Goal: Obtain resource: Obtain resource

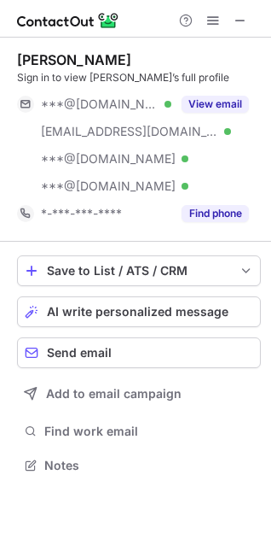
scroll to position [453, 271]
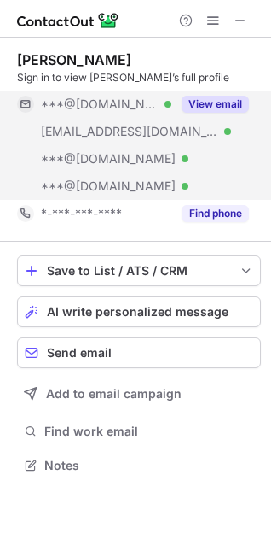
click at [219, 102] on button "View email" at bounding box center [215, 104] width 67 height 17
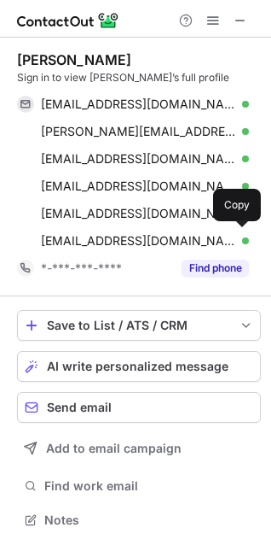
scroll to position [508, 260]
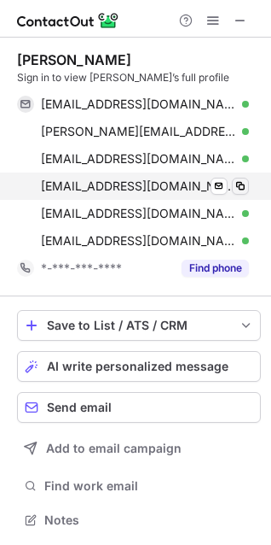
click at [241, 186] on span at bounding box center [241, 186] width 14 height 14
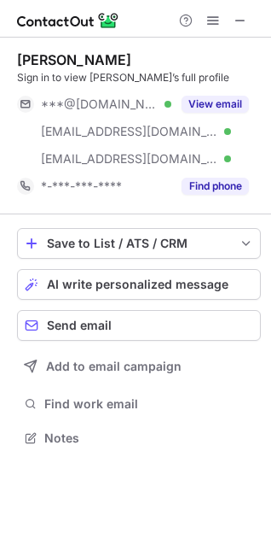
scroll to position [426, 271]
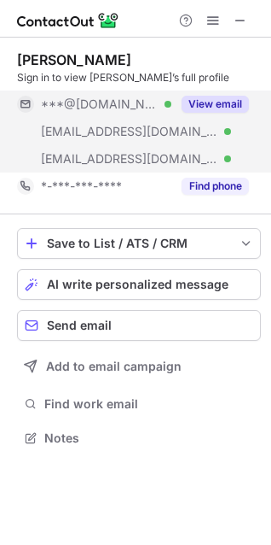
click at [219, 96] on button "View email" at bounding box center [215, 104] width 67 height 17
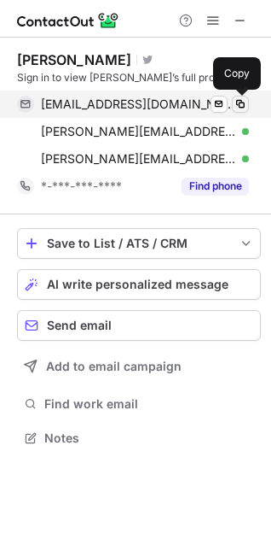
click at [241, 106] on span at bounding box center [241, 104] width 14 height 14
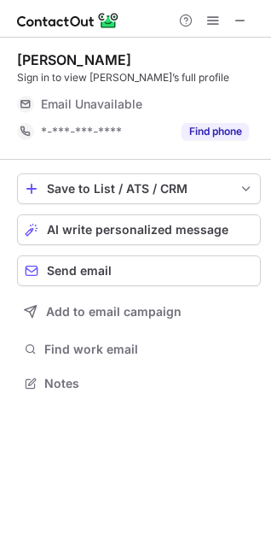
scroll to position [371, 271]
click at [238, 23] on span at bounding box center [241, 21] width 14 height 14
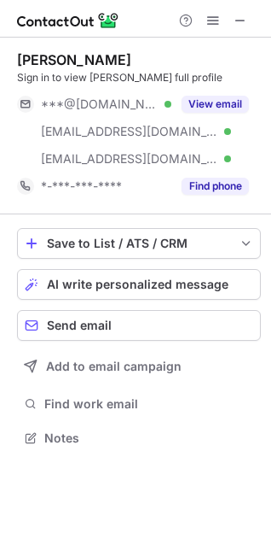
scroll to position [426, 271]
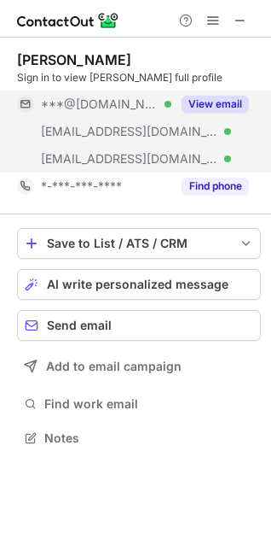
click at [215, 105] on button "View email" at bounding box center [215, 104] width 67 height 17
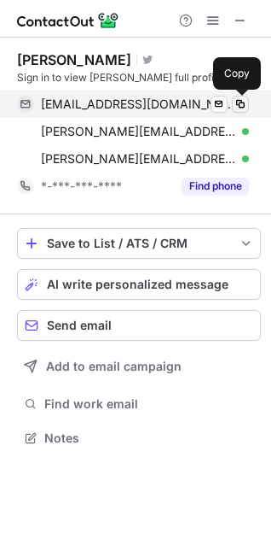
click at [241, 103] on span at bounding box center [241, 104] width 14 height 14
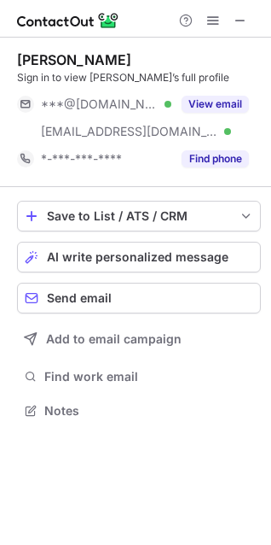
scroll to position [399, 271]
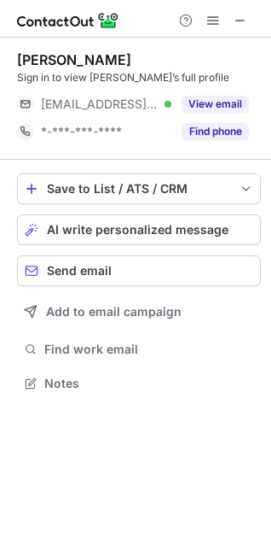
scroll to position [371, 271]
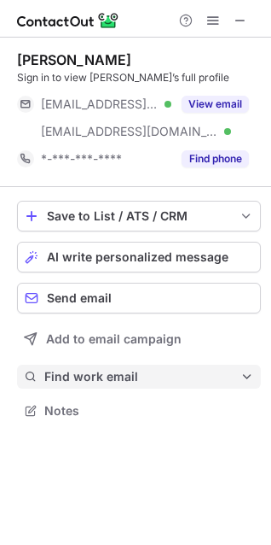
scroll to position [399, 271]
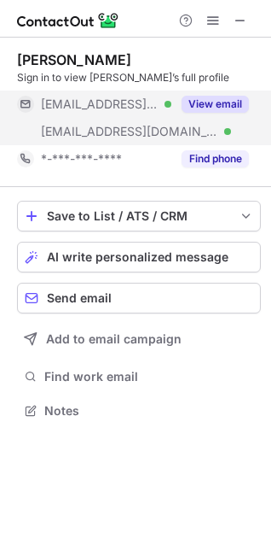
click at [229, 100] on button "View email" at bounding box center [215, 104] width 67 height 17
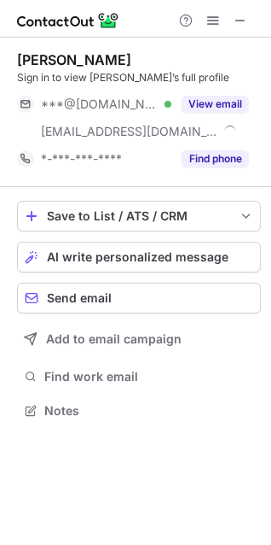
scroll to position [399, 271]
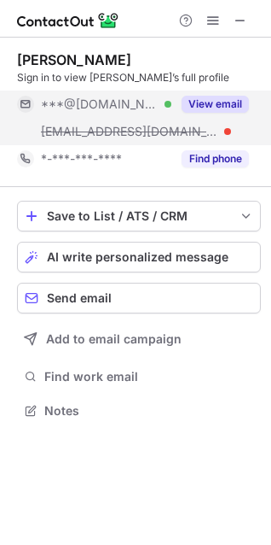
click at [206, 104] on button "View email" at bounding box center [215, 104] width 67 height 17
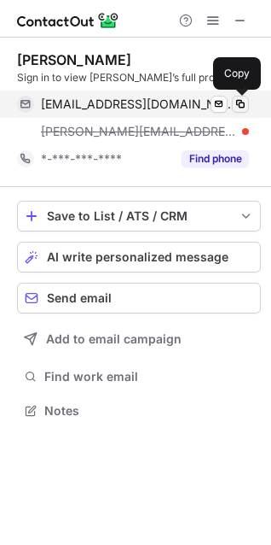
click at [242, 103] on span at bounding box center [241, 104] width 14 height 14
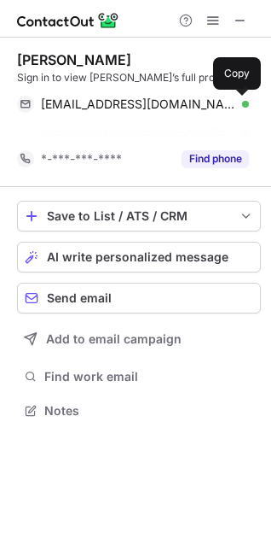
scroll to position [371, 271]
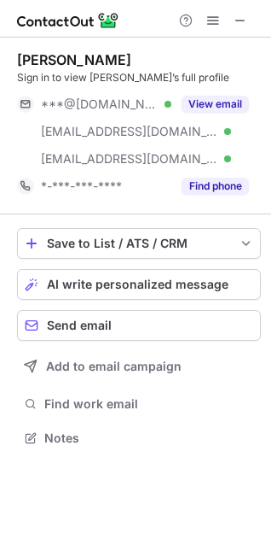
scroll to position [426, 271]
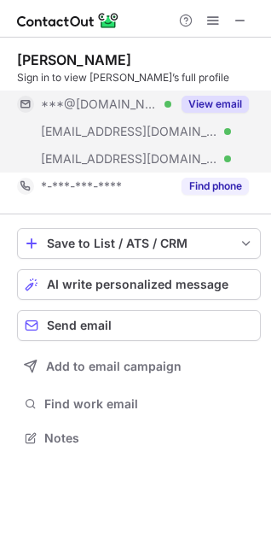
click at [205, 99] on button "View email" at bounding box center [215, 104] width 67 height 17
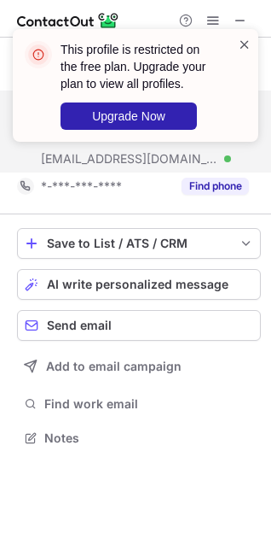
click at [242, 51] on span at bounding box center [245, 44] width 14 height 17
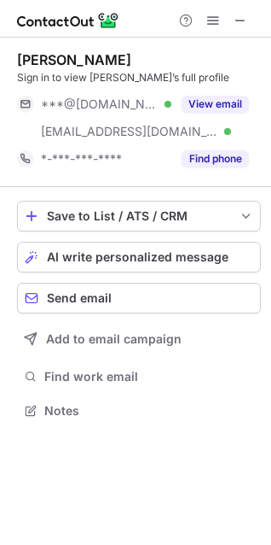
scroll to position [399, 271]
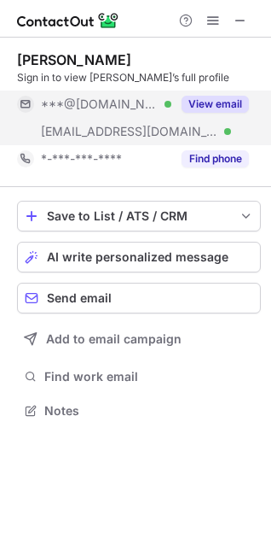
click at [206, 103] on button "View email" at bounding box center [215, 104] width 67 height 17
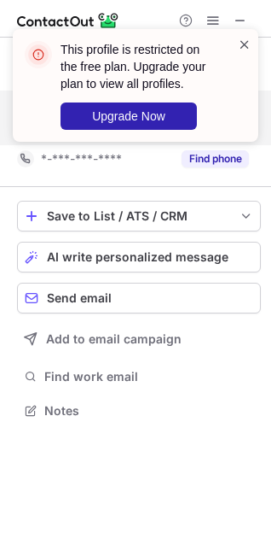
click at [240, 42] on span at bounding box center [245, 44] width 14 height 17
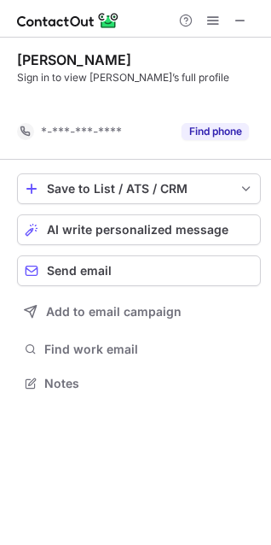
scroll to position [344, 271]
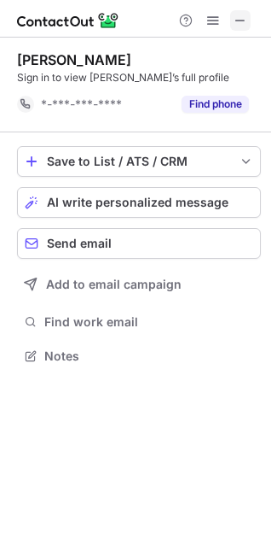
click at [236, 18] on span at bounding box center [241, 21] width 14 height 14
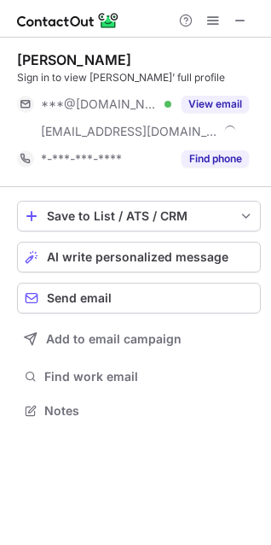
scroll to position [399, 271]
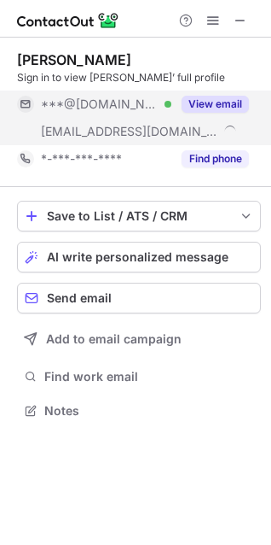
click at [189, 96] on button "View email" at bounding box center [215, 104] width 67 height 17
